Goal: Task Accomplishment & Management: Use online tool/utility

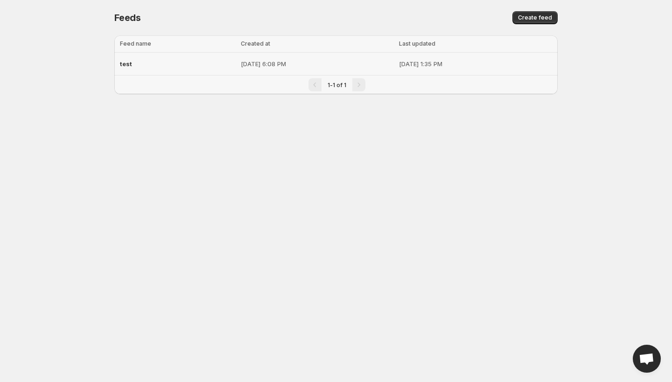
click at [241, 59] on p "[DATE] 6:08 PM" at bounding box center [317, 63] width 153 height 9
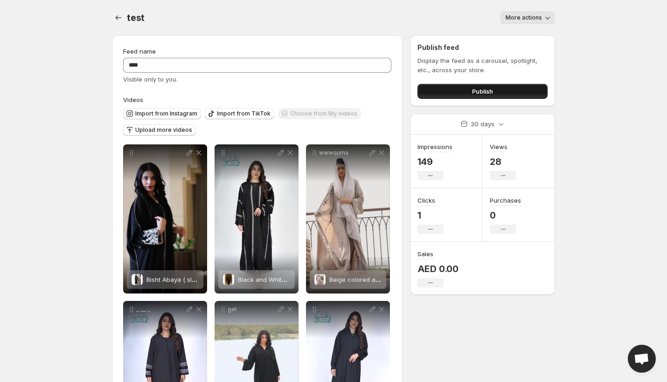
click at [459, 98] on button "Publish" at bounding box center [482, 91] width 130 height 15
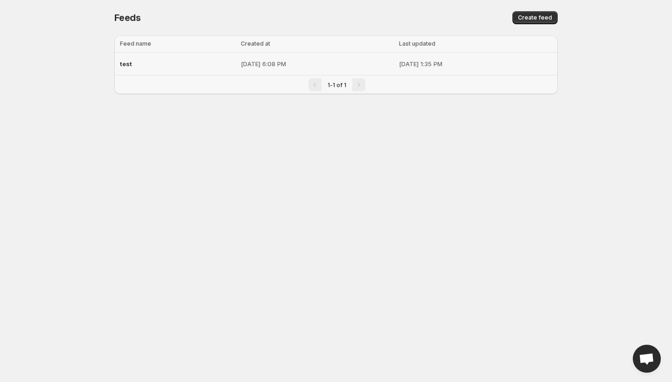
click at [241, 60] on p "[DATE] 6:08 PM" at bounding box center [317, 63] width 153 height 9
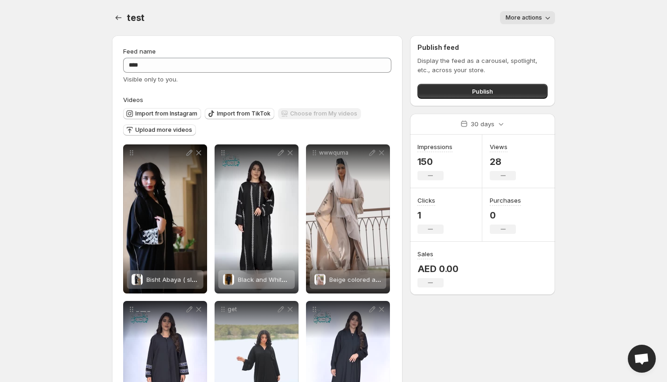
click at [535, 18] on span "More actions" at bounding box center [524, 17] width 36 height 7
click at [612, 42] on body "Home Feeds Videos Subscription Settings test. This page is ready test More acti…" at bounding box center [333, 191] width 667 height 382
click at [484, 97] on button "Publish" at bounding box center [482, 91] width 130 height 15
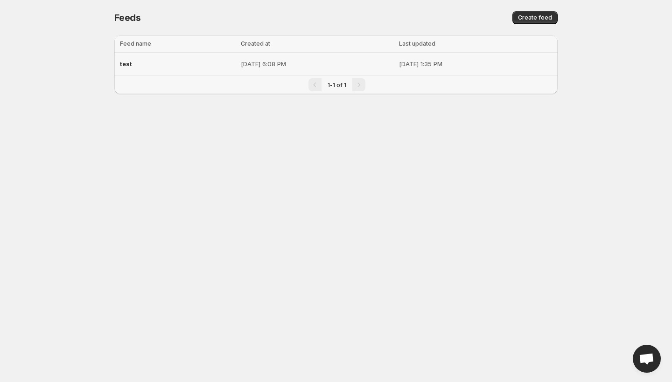
click at [287, 62] on p "[DATE] 6:08 PM" at bounding box center [317, 63] width 153 height 9
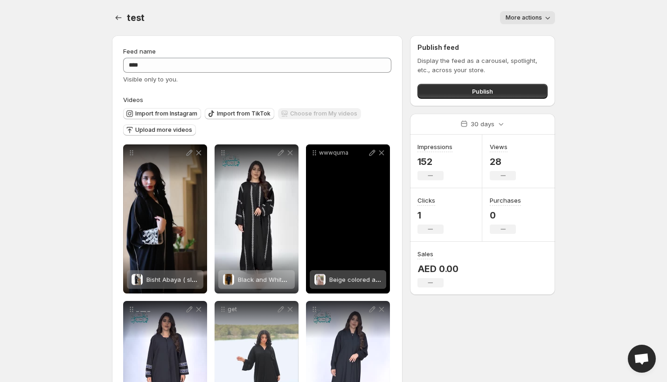
scroll to position [90, 0]
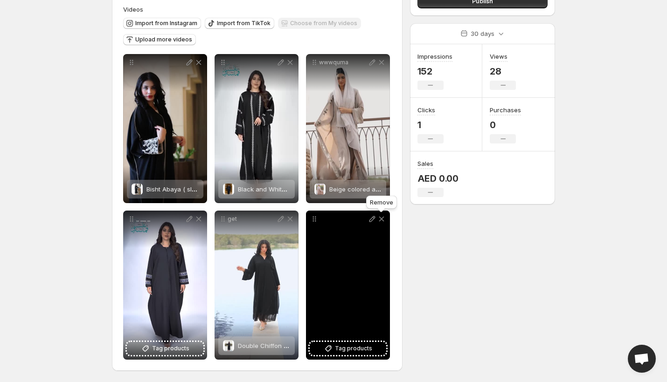
click at [382, 220] on icon at bounding box center [381, 219] width 9 height 9
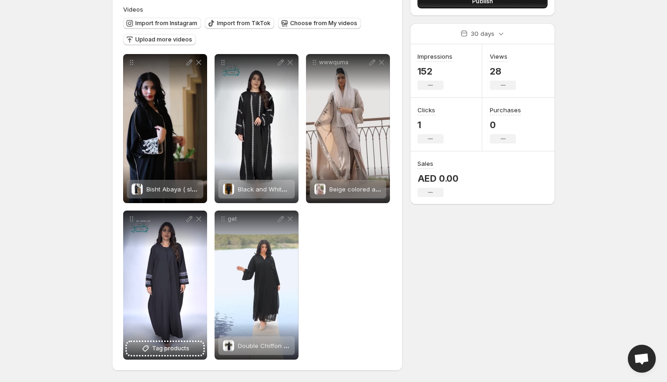
scroll to position [0, 0]
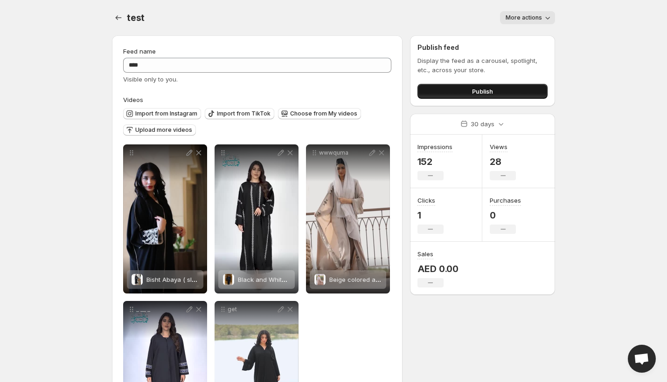
click at [446, 97] on button "Publish" at bounding box center [482, 91] width 130 height 15
